Goal: Information Seeking & Learning: Learn about a topic

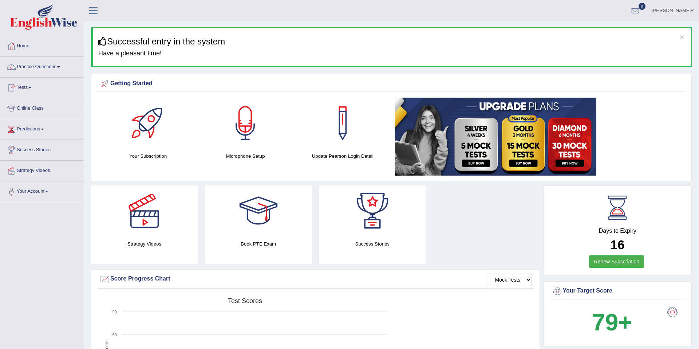
click at [59, 67] on link "Practice Questions" at bounding box center [41, 66] width 83 height 18
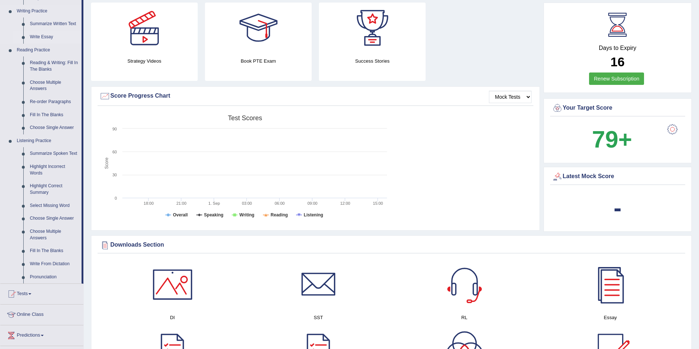
scroll to position [184, 0]
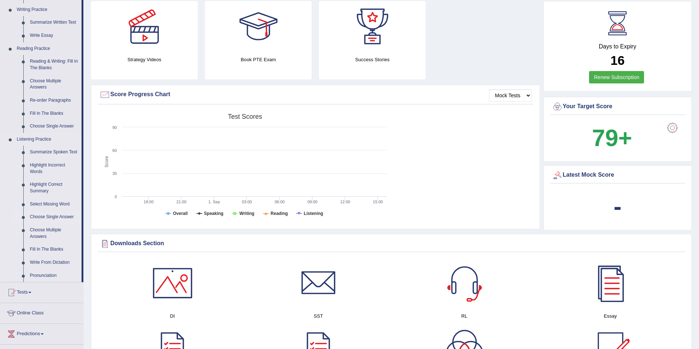
click at [38, 224] on link "Choose Single Answer" at bounding box center [54, 217] width 55 height 13
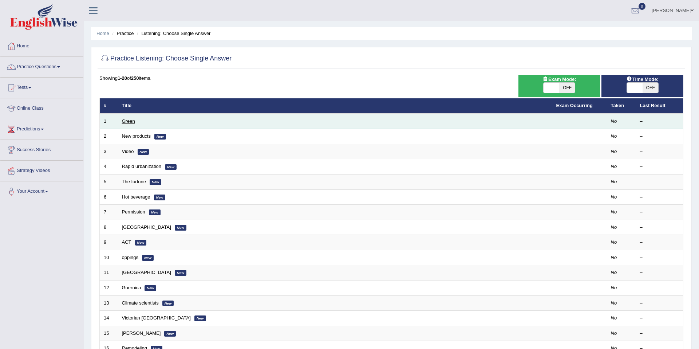
click at [129, 122] on link "Green" at bounding box center [128, 120] width 13 height 5
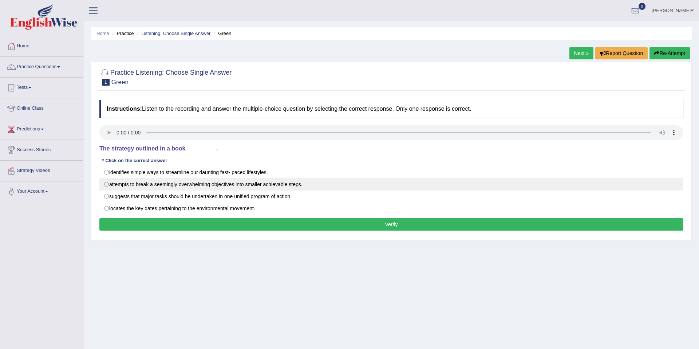
click at [107, 187] on label "attempts to break a seemingly overwhelming objectives into smaller achievable s…" at bounding box center [391, 184] width 584 height 12
radio input "true"
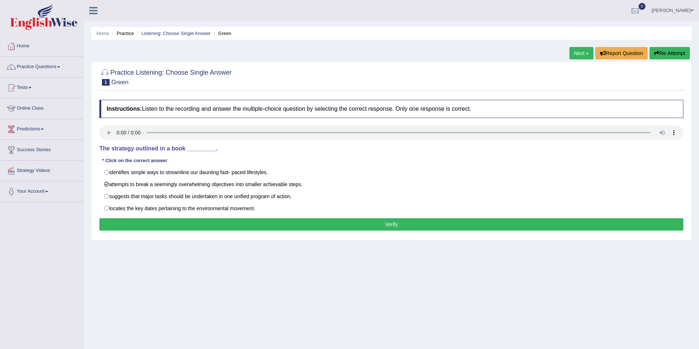
click at [367, 224] on button "Verify" at bounding box center [391, 224] width 584 height 12
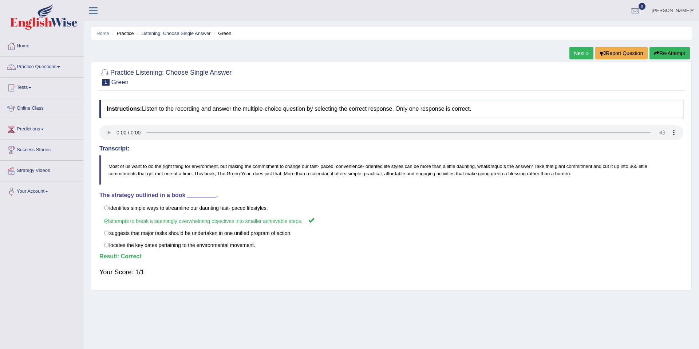
click at [578, 56] on link "Next »" at bounding box center [582, 53] width 24 height 12
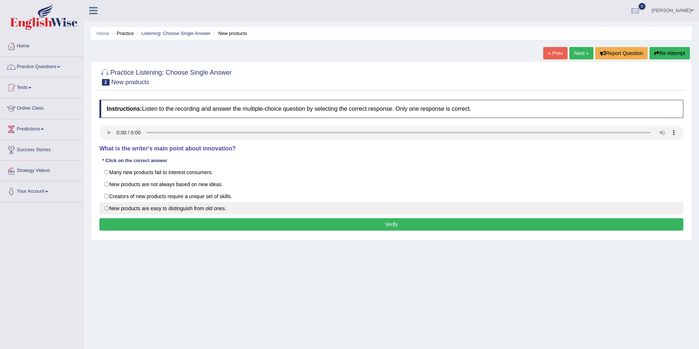
click at [109, 210] on label "New products are easy to distinguish from old ones." at bounding box center [391, 208] width 584 height 12
radio input "true"
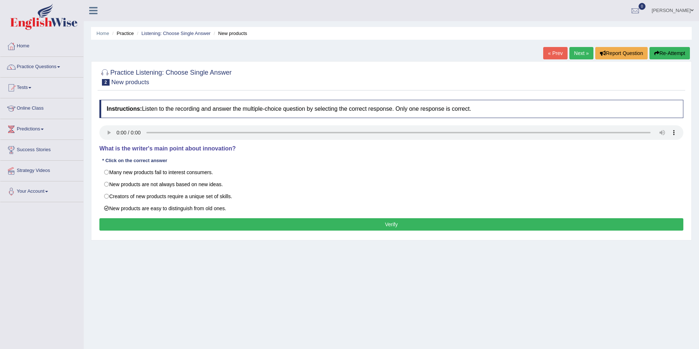
click at [331, 228] on button "Verify" at bounding box center [391, 224] width 584 height 12
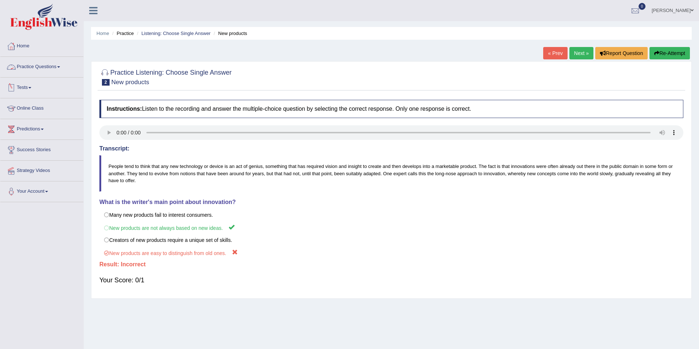
click at [62, 68] on link "Practice Questions" at bounding box center [41, 66] width 83 height 18
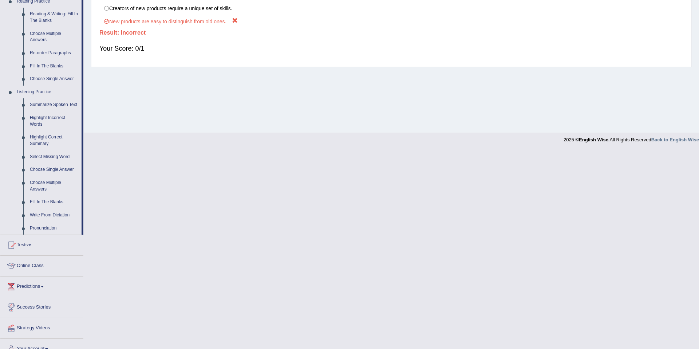
scroll to position [234, 0]
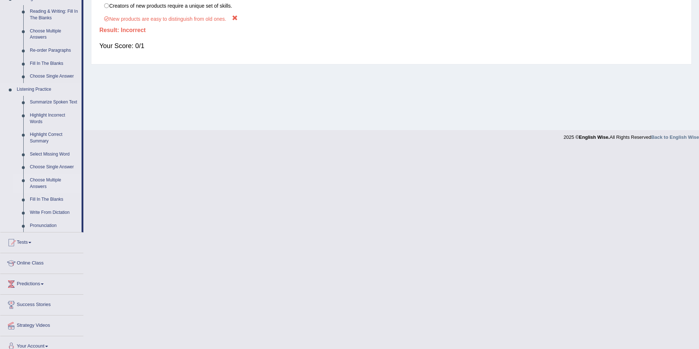
click at [43, 188] on link "Choose Multiple Answers" at bounding box center [54, 183] width 55 height 19
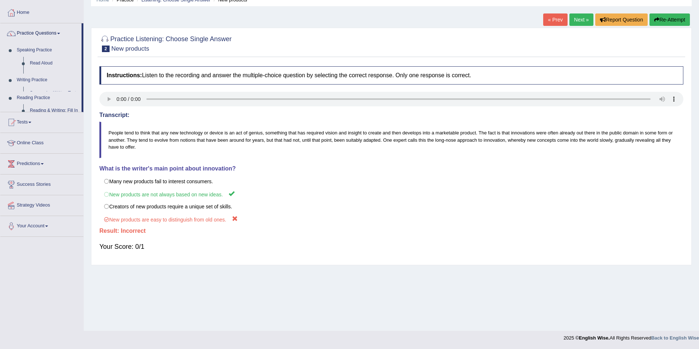
scroll to position [34, 0]
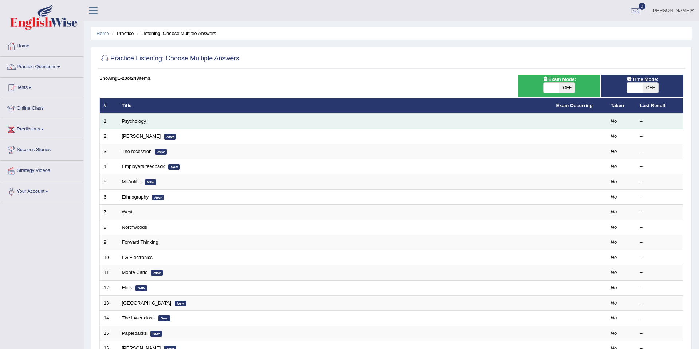
click at [132, 122] on link "Psychology" at bounding box center [134, 120] width 24 height 5
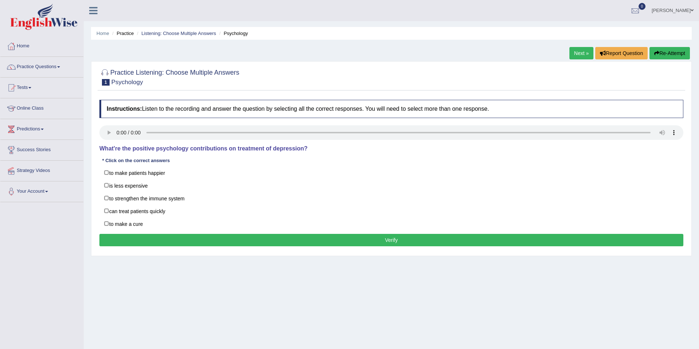
click at [581, 57] on link "Next »" at bounding box center [582, 53] width 24 height 12
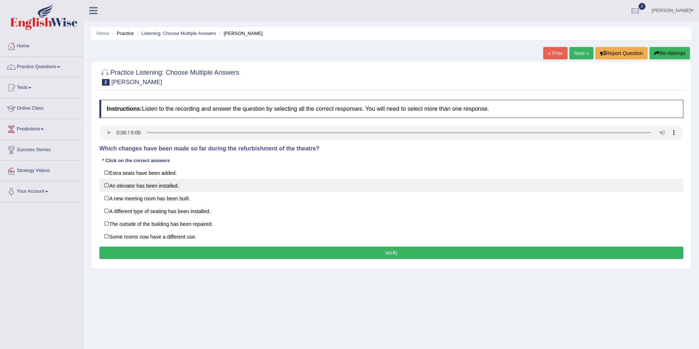
click at [109, 187] on label "An elevator has been installed." at bounding box center [391, 185] width 584 height 13
checkbox input "true"
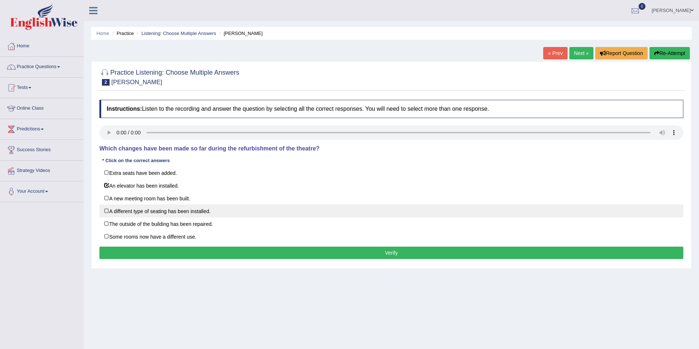
click at [108, 212] on label "A different type of seating has been installed." at bounding box center [391, 210] width 584 height 13
checkbox input "true"
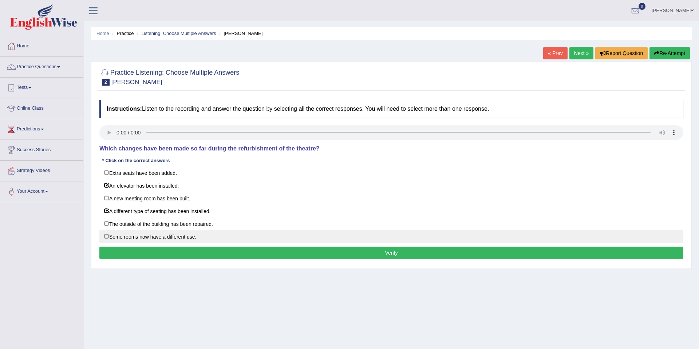
click at [107, 238] on label "Some rooms now have a different use." at bounding box center [391, 236] width 584 height 13
checkbox input "true"
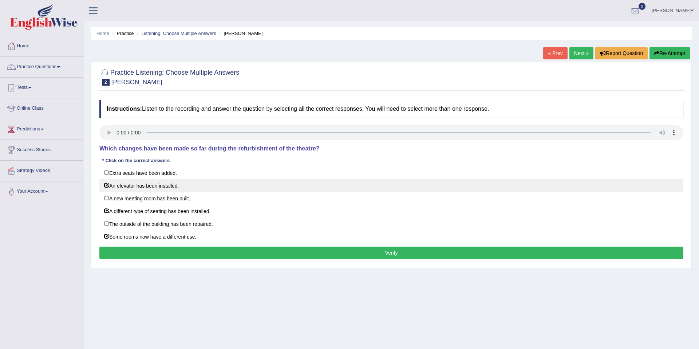
click at [108, 186] on label "An elevator has been installed." at bounding box center [391, 185] width 584 height 13
checkbox input "false"
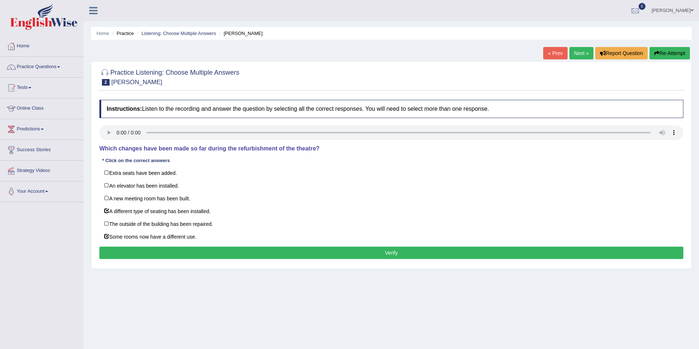
click at [388, 255] on button "Verify" at bounding box center [391, 253] width 584 height 12
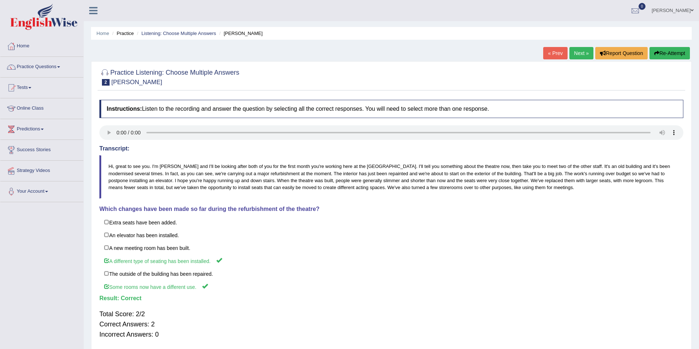
click at [579, 55] on link "Next »" at bounding box center [582, 53] width 24 height 12
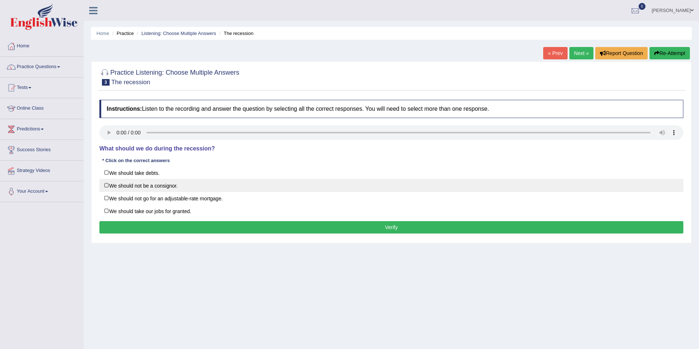
click at [107, 189] on label "We should not be a consignor." at bounding box center [391, 185] width 584 height 13
checkbox input "true"
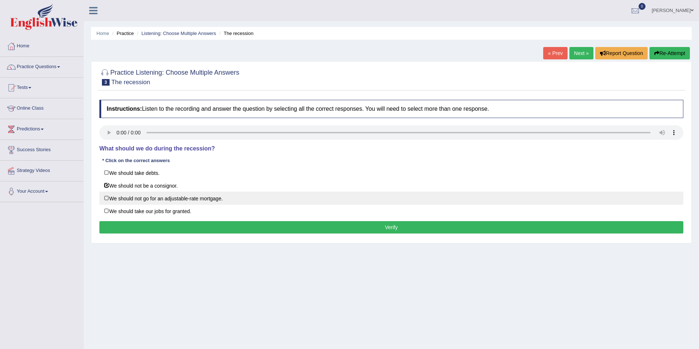
click at [109, 197] on label "We should not go for an adjustable-rate mortgage." at bounding box center [391, 198] width 584 height 13
checkbox input "true"
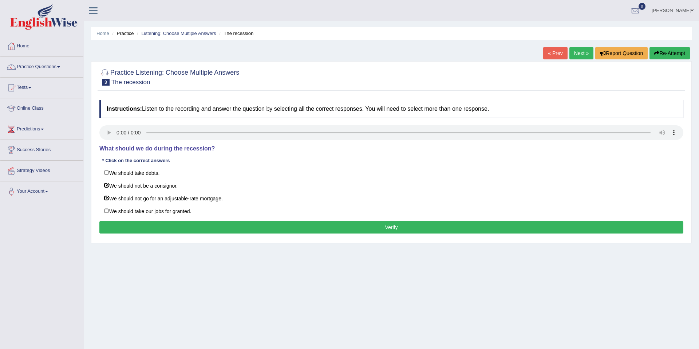
click at [346, 229] on button "Verify" at bounding box center [391, 227] width 584 height 12
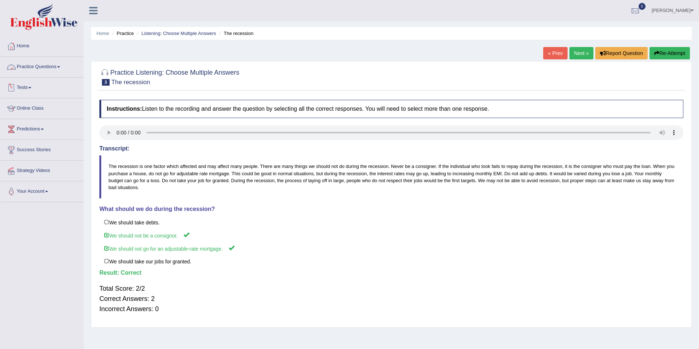
click at [53, 66] on link "Practice Questions" at bounding box center [41, 66] width 83 height 18
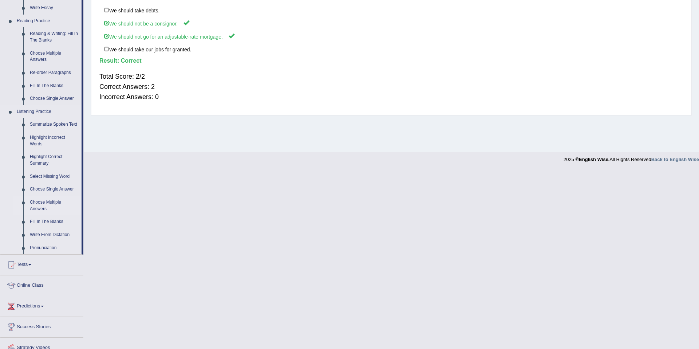
scroll to position [213, 0]
click at [49, 166] on link "Highlight Correct Summary" at bounding box center [54, 158] width 55 height 19
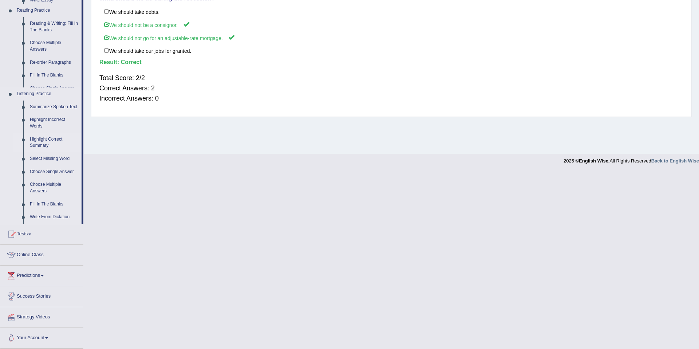
scroll to position [34, 0]
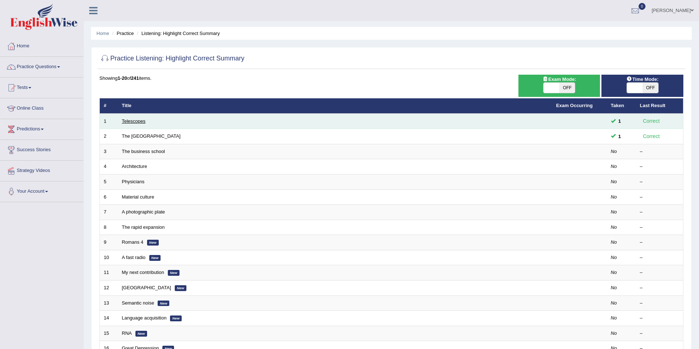
click at [134, 122] on link "Telescopes" at bounding box center [134, 120] width 24 height 5
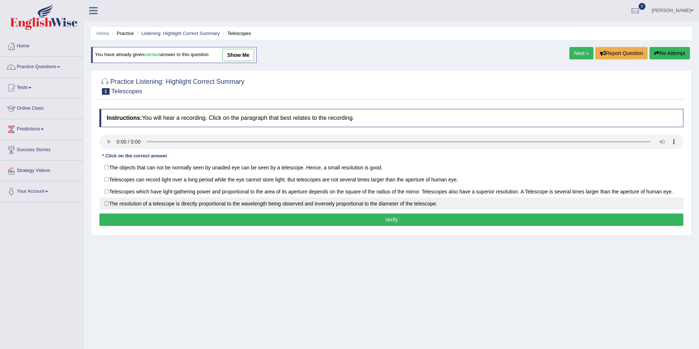
click at [134, 204] on label "The resolution of a telescope is directly proportional to the wavelength being …" at bounding box center [391, 203] width 584 height 12
radio input "true"
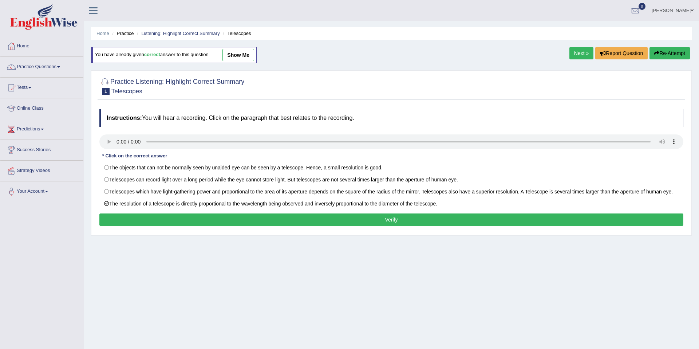
click at [306, 217] on button "Verify" at bounding box center [391, 219] width 584 height 12
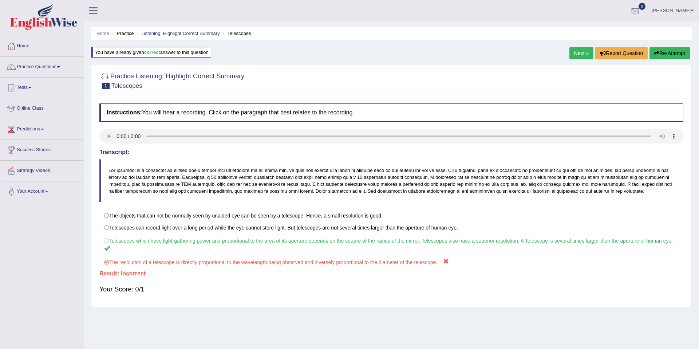
click at [659, 55] on button "Re-Attempt" at bounding box center [670, 53] width 40 height 12
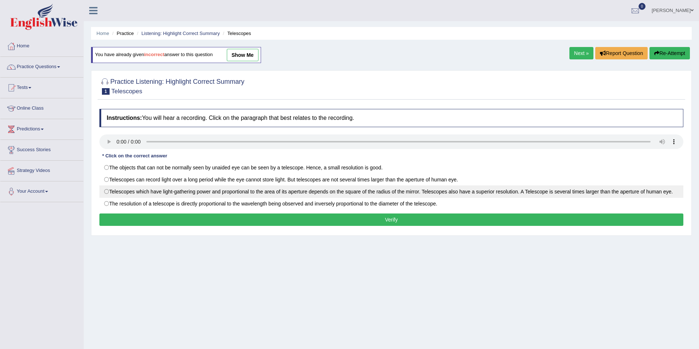
click at [146, 195] on label "Telescopes which have light-gathering power and proportional to the area of its…" at bounding box center [391, 191] width 584 height 12
radio input "true"
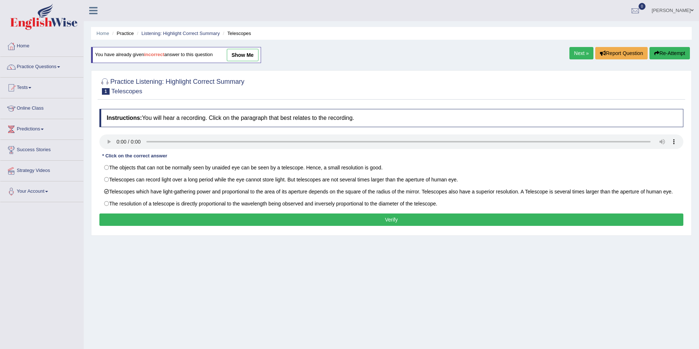
drag, startPoint x: 281, startPoint y: 217, endPoint x: 277, endPoint y: 222, distance: 5.5
click at [279, 220] on button "Verify" at bounding box center [391, 219] width 584 height 12
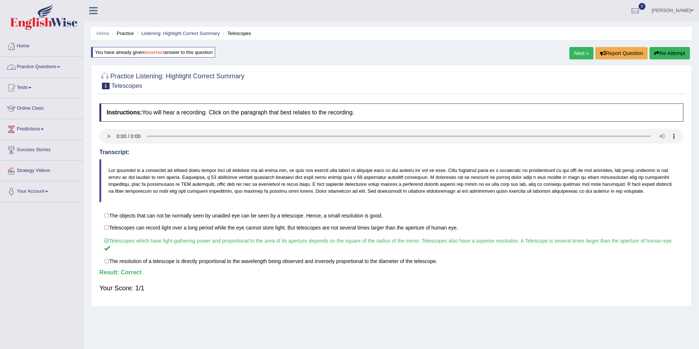
click at [61, 68] on link "Practice Questions" at bounding box center [41, 66] width 83 height 18
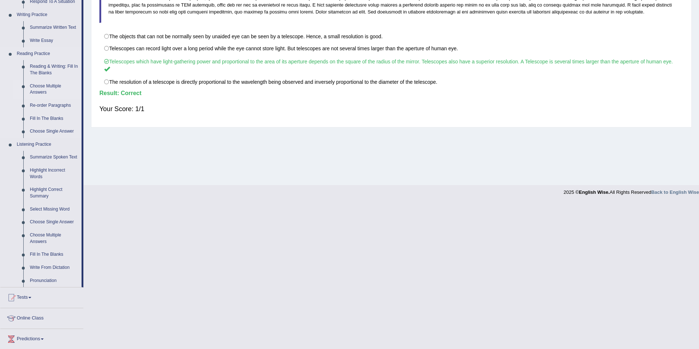
scroll to position [181, 0]
